Goal: Navigation & Orientation: Find specific page/section

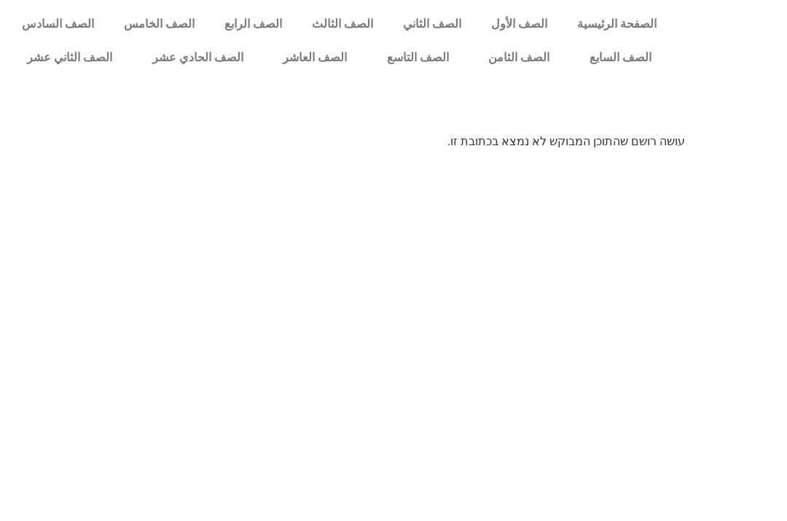
click at [593, 20] on link "الصفحة الرئيسية" at bounding box center [616, 24] width 109 height 34
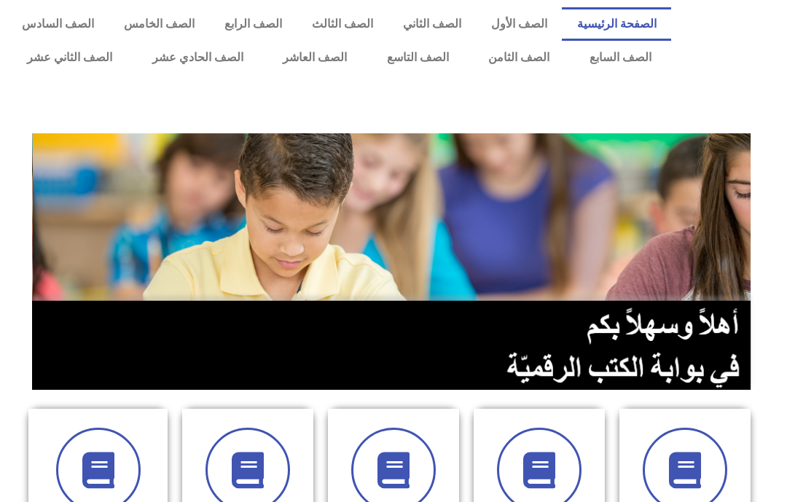
click at [516, 66] on link "الصف الثامن" at bounding box center [519, 58] width 101 height 34
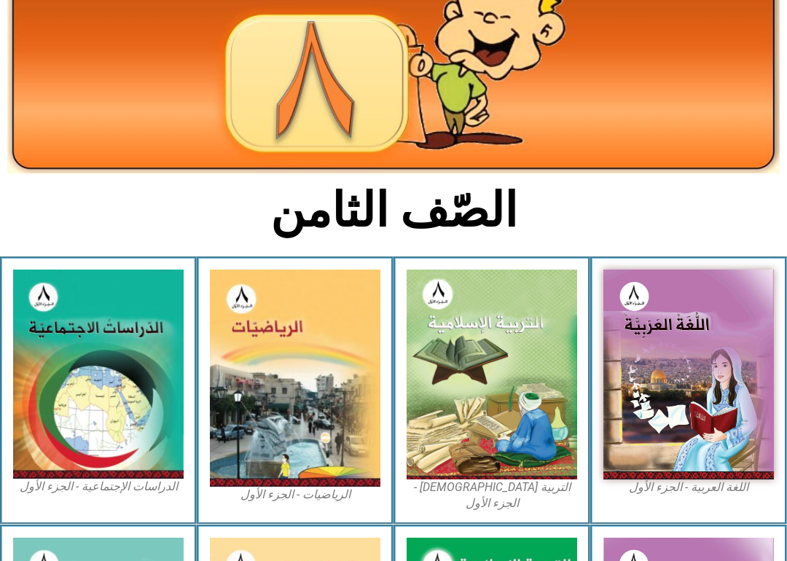
scroll to position [157, 0]
click at [721, 392] on img at bounding box center [689, 375] width 171 height 210
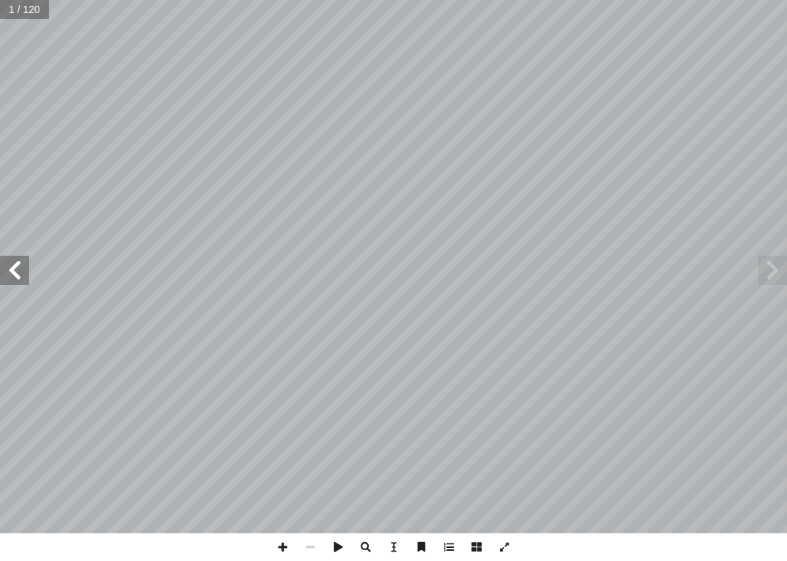
click at [765, 260] on span at bounding box center [772, 270] width 29 height 29
click at [777, 269] on span at bounding box center [772, 270] width 29 height 29
click at [781, 268] on span at bounding box center [772, 270] width 29 height 29
click at [780, 268] on span at bounding box center [772, 270] width 29 height 29
click at [779, 269] on span at bounding box center [772, 270] width 29 height 29
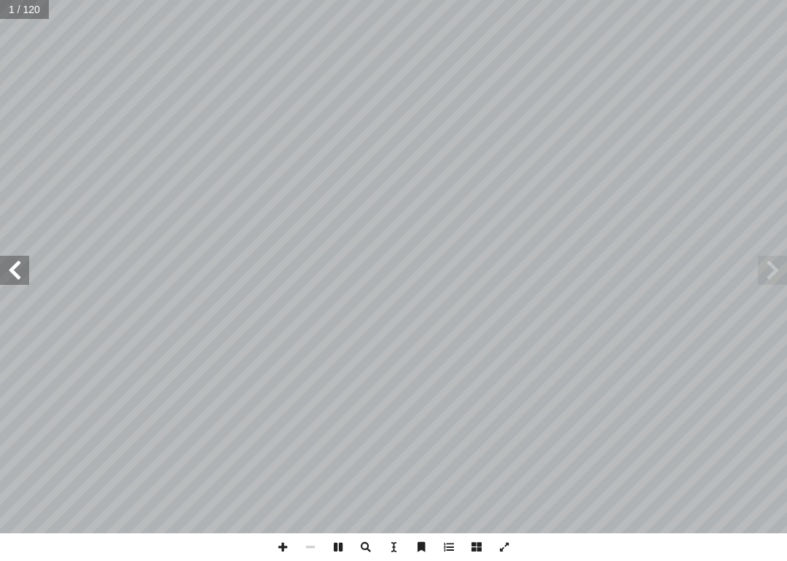
click at [780, 268] on span at bounding box center [772, 270] width 29 height 29
click at [783, 266] on span at bounding box center [772, 270] width 29 height 29
click at [786, 273] on span at bounding box center [772, 270] width 29 height 29
click at [778, 271] on span at bounding box center [772, 270] width 29 height 29
click at [782, 269] on span at bounding box center [772, 270] width 29 height 29
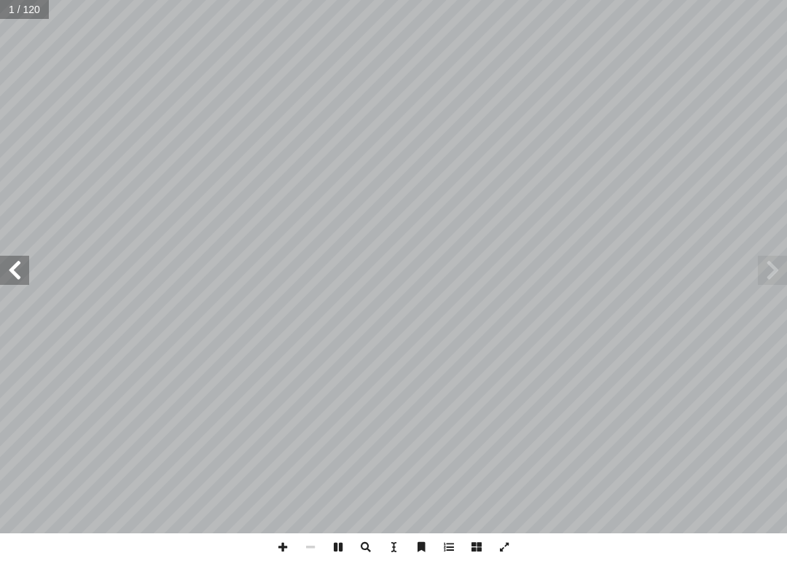
click at [24, 275] on span at bounding box center [14, 270] width 29 height 29
click at [21, 277] on span at bounding box center [14, 270] width 29 height 29
click at [4, 281] on span at bounding box center [14, 270] width 29 height 29
click at [785, 259] on span at bounding box center [772, 270] width 29 height 29
click at [0, 272] on span at bounding box center [14, 270] width 29 height 29
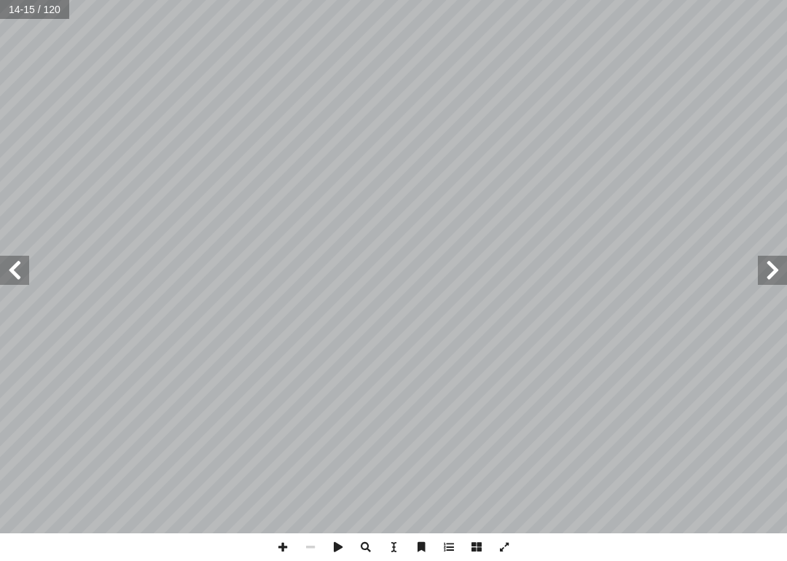
click at [776, 273] on span at bounding box center [772, 270] width 29 height 29
click at [783, 274] on span at bounding box center [772, 270] width 29 height 29
click at [19, 272] on span at bounding box center [14, 270] width 29 height 29
